Goal: Information Seeking & Learning: Learn about a topic

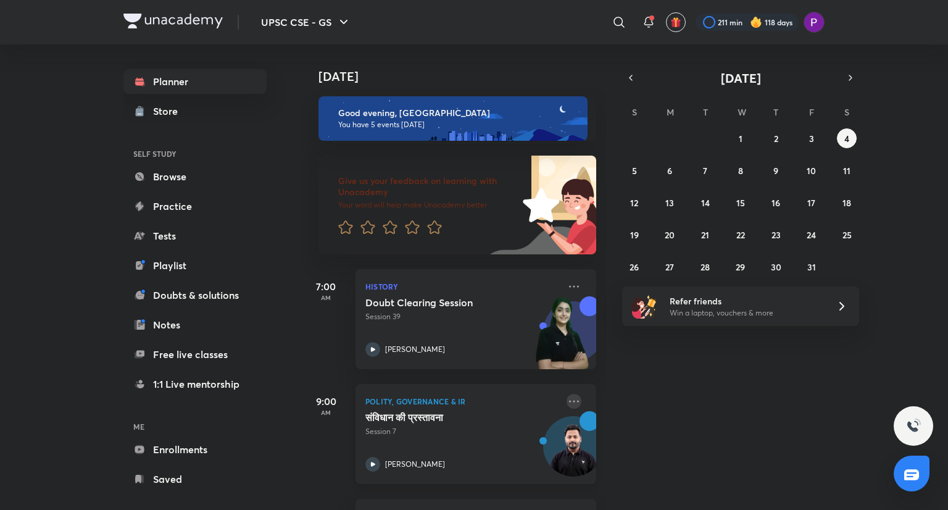
click at [566, 403] on icon at bounding box center [573, 401] width 15 height 15
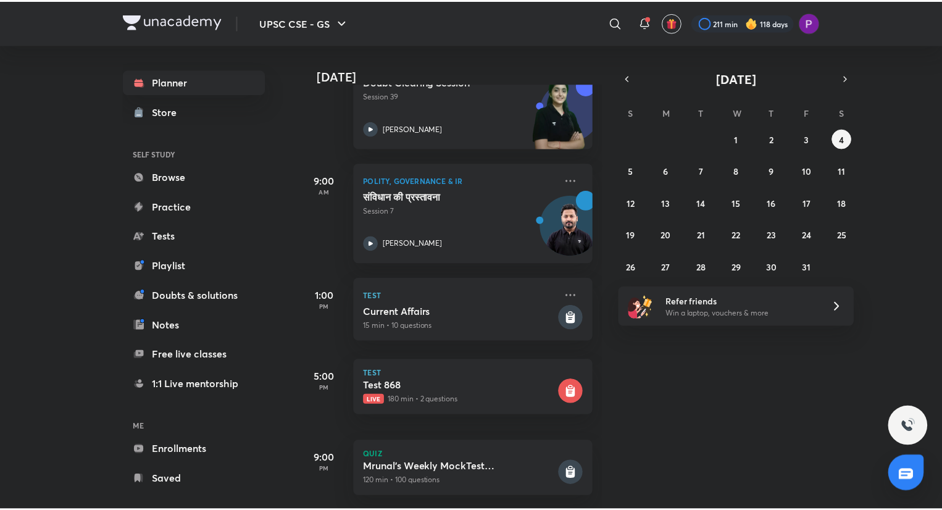
scroll to position [238, 0]
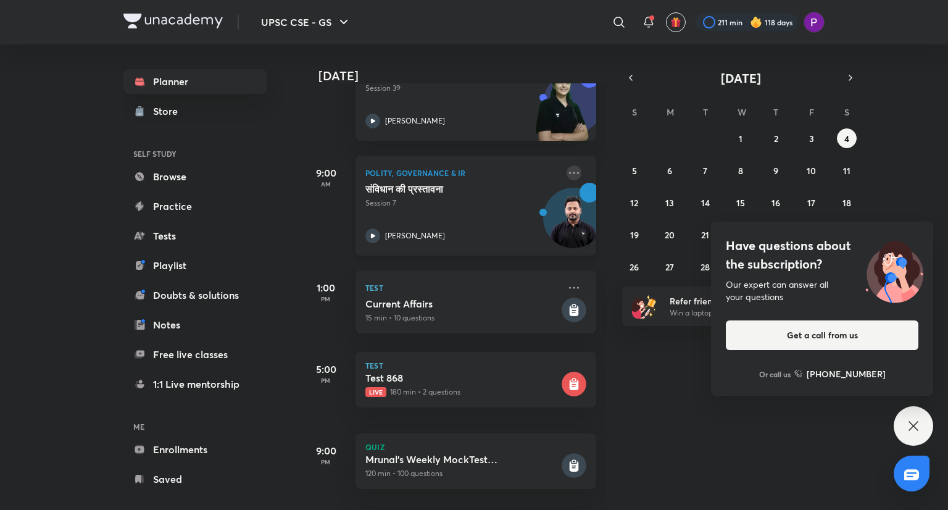
click at [566, 165] on icon at bounding box center [573, 172] width 15 height 15
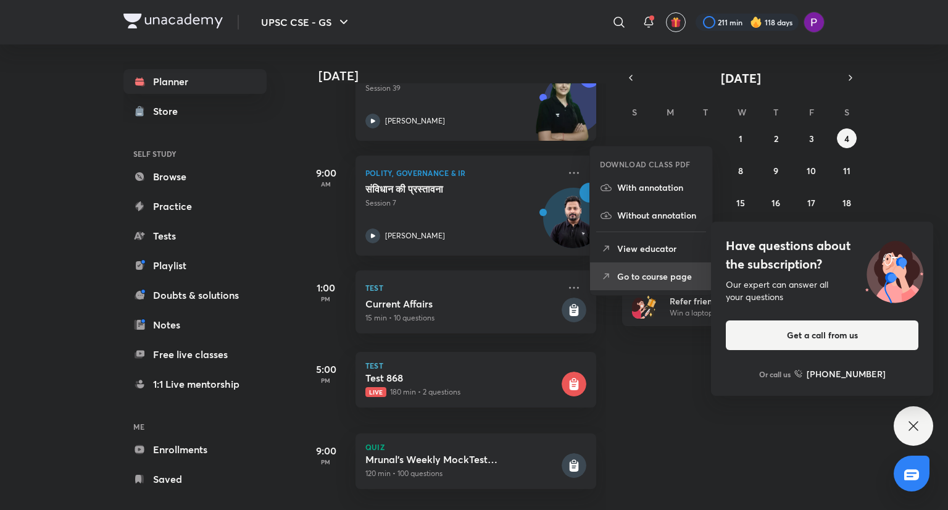
click at [650, 280] on p "Go to course page" at bounding box center [659, 276] width 85 height 13
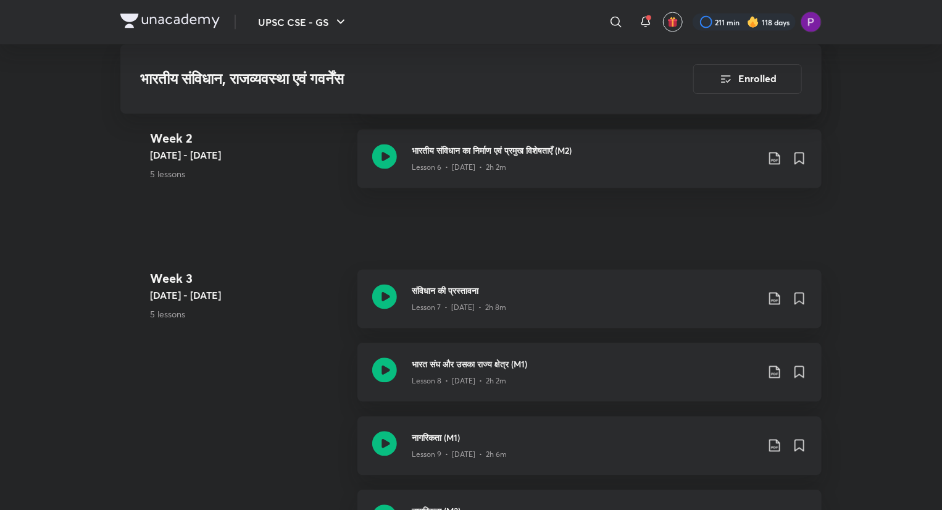
scroll to position [1203, 0]
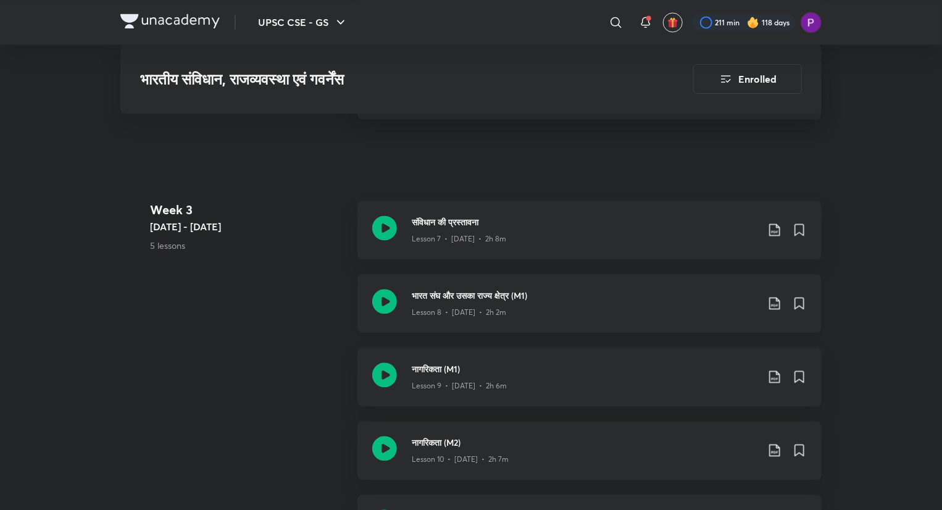
click at [573, 294] on h3 "भारत संघ और उसका राज्य क्षेत्र (M1)" at bounding box center [585, 295] width 346 height 13
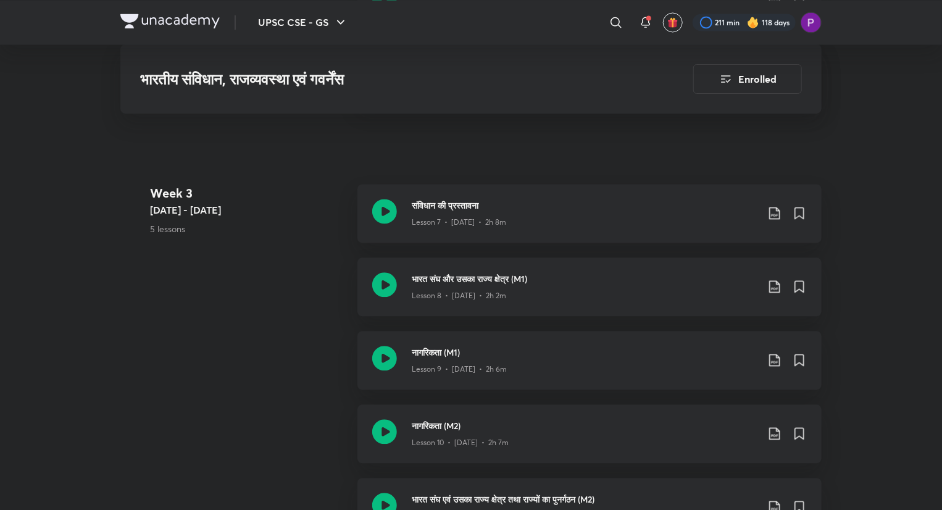
scroll to position [1221, 0]
